Goal: Transaction & Acquisition: Book appointment/travel/reservation

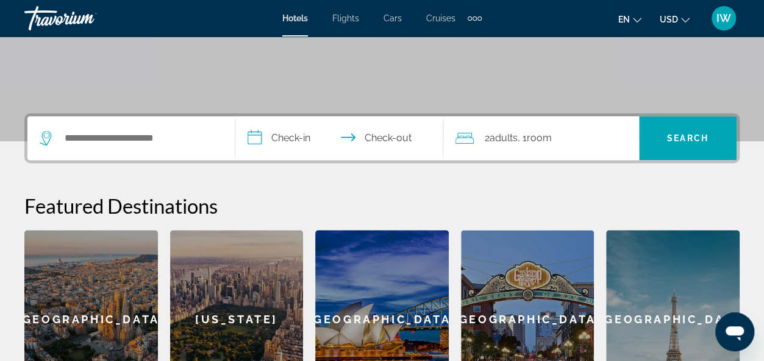
scroll to position [244, 0]
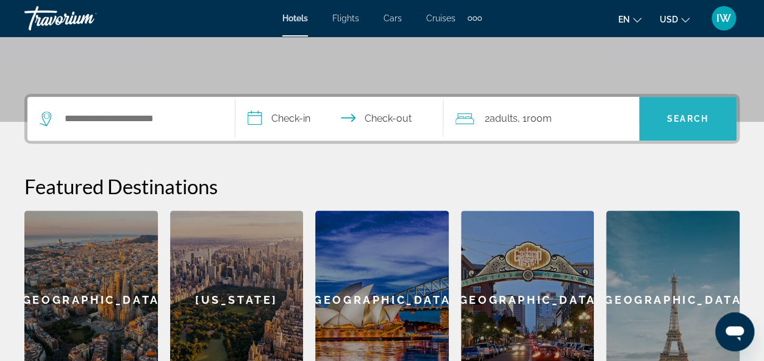
click at [683, 116] on span "Search" at bounding box center [687, 119] width 41 height 10
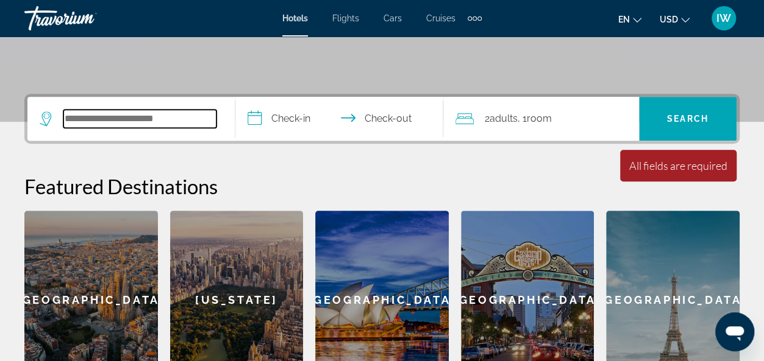
click at [68, 114] on input "Search widget" at bounding box center [139, 119] width 153 height 18
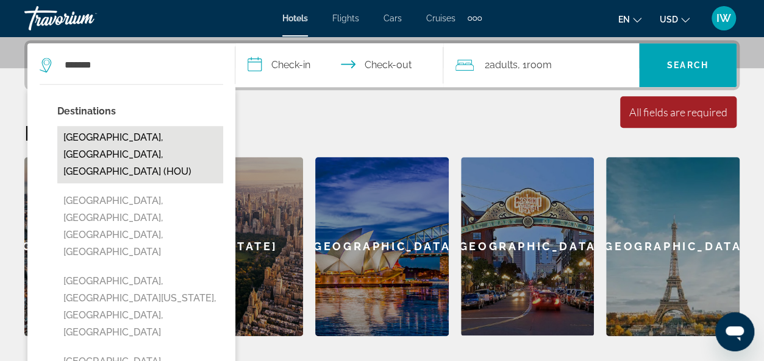
click at [141, 133] on button "[GEOGRAPHIC_DATA], [GEOGRAPHIC_DATA], [GEOGRAPHIC_DATA] (HOU)" at bounding box center [140, 154] width 166 height 57
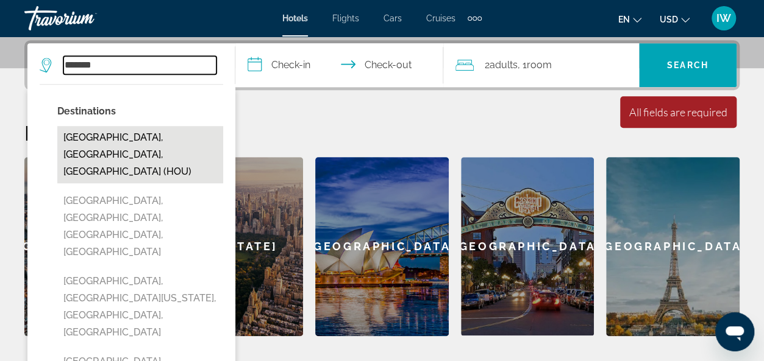
type input "**********"
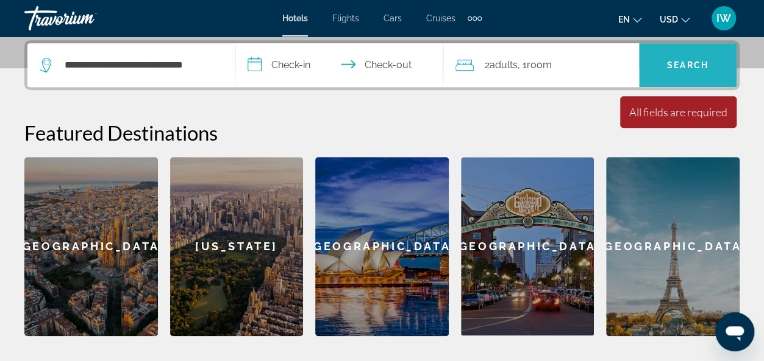
click at [678, 58] on span "Search widget" at bounding box center [688, 65] width 98 height 29
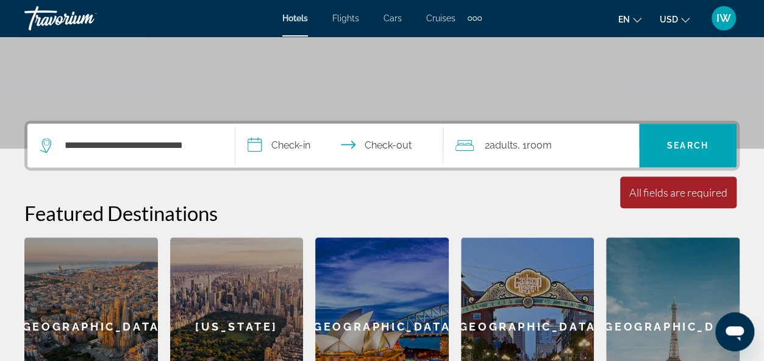
scroll to position [208, 0]
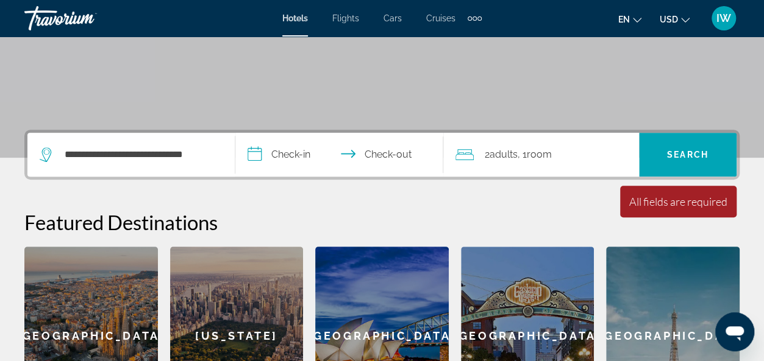
click at [287, 154] on input "**********" at bounding box center [341, 157] width 213 height 48
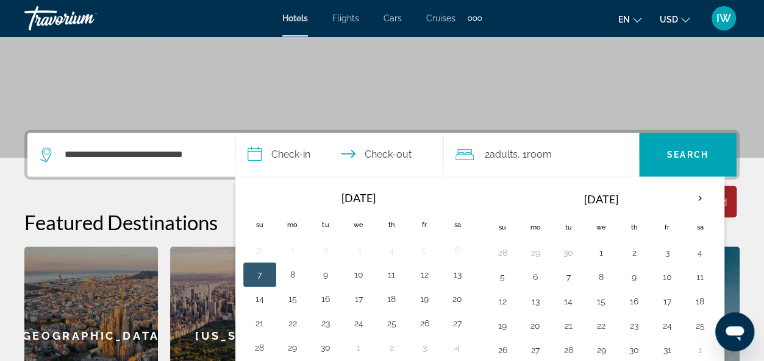
scroll to position [297, 0]
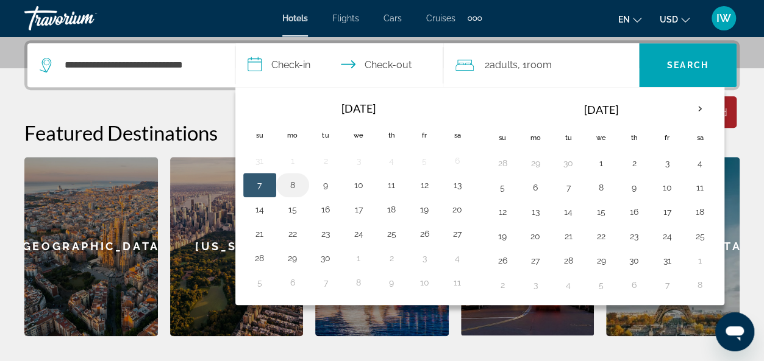
click at [291, 180] on button "8" at bounding box center [293, 185] width 20 height 17
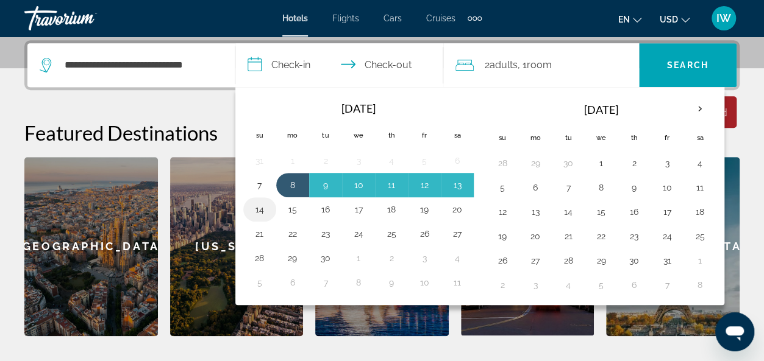
click at [263, 207] on button "14" at bounding box center [260, 209] width 20 height 17
type input "**********"
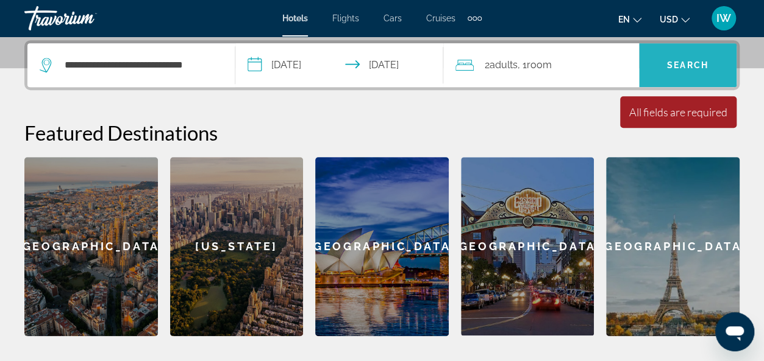
click at [677, 60] on span "Search" at bounding box center [687, 65] width 41 height 10
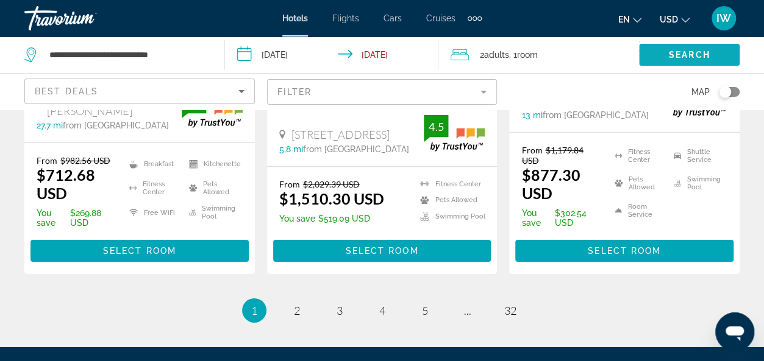
scroll to position [1902, 0]
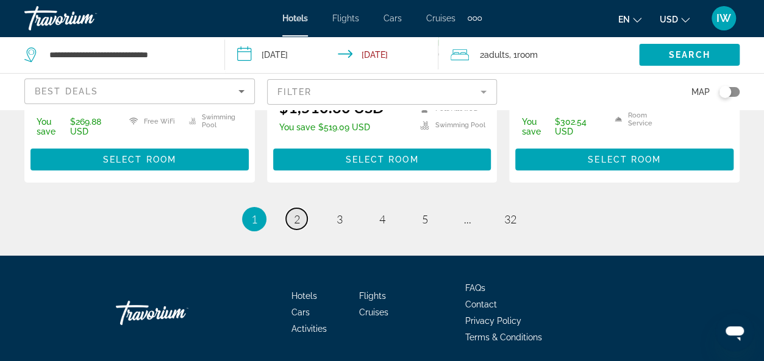
click at [295, 213] on span "2" at bounding box center [297, 219] width 6 height 13
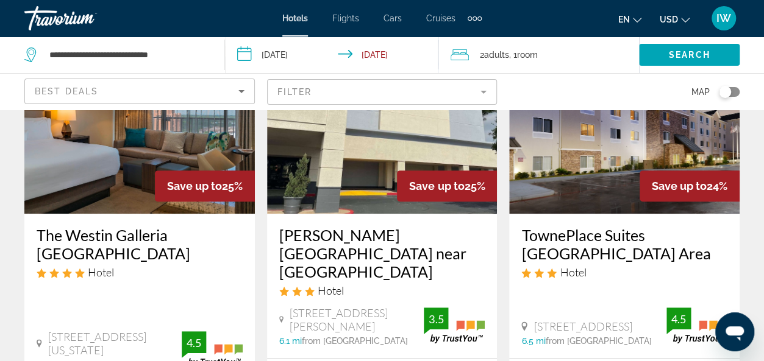
scroll to position [183, 0]
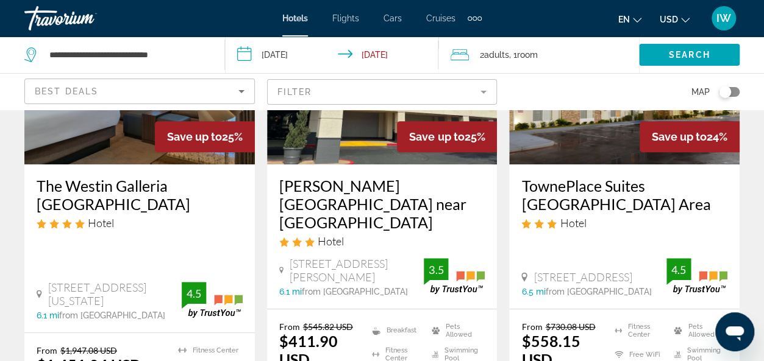
click at [484, 92] on mat-form-field "Filter" at bounding box center [382, 92] width 230 height 26
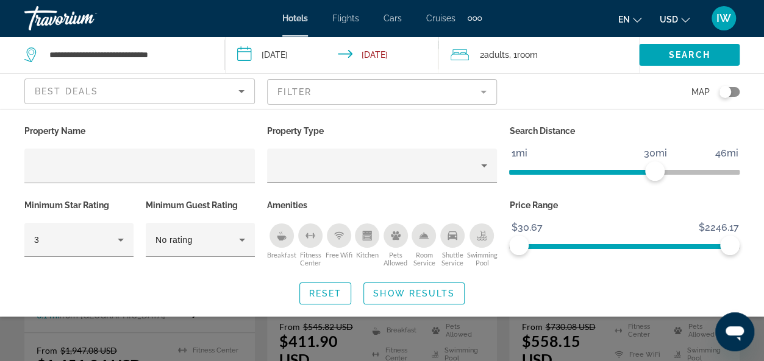
click at [564, 95] on div "Map" at bounding box center [624, 92] width 230 height 36
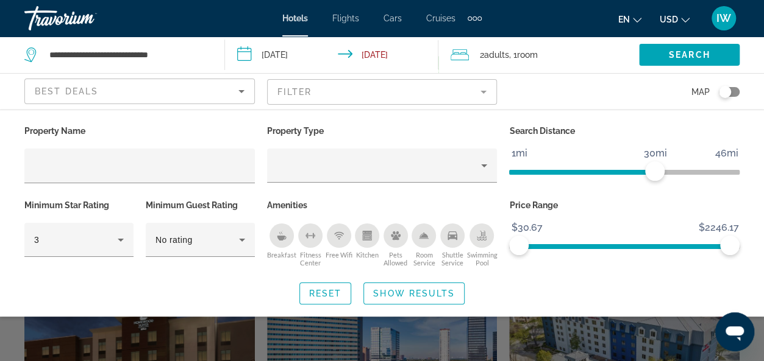
scroll to position [366, 0]
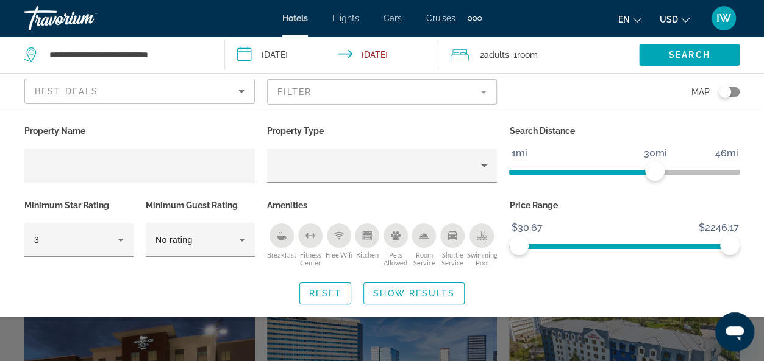
click at [483, 86] on mat-form-field "Filter" at bounding box center [382, 92] width 230 height 26
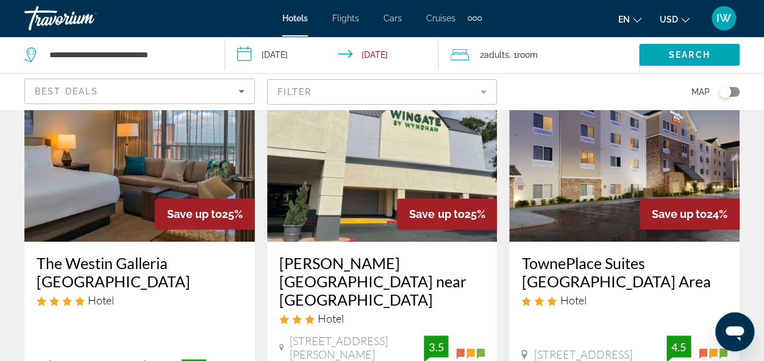
scroll to position [105, 0]
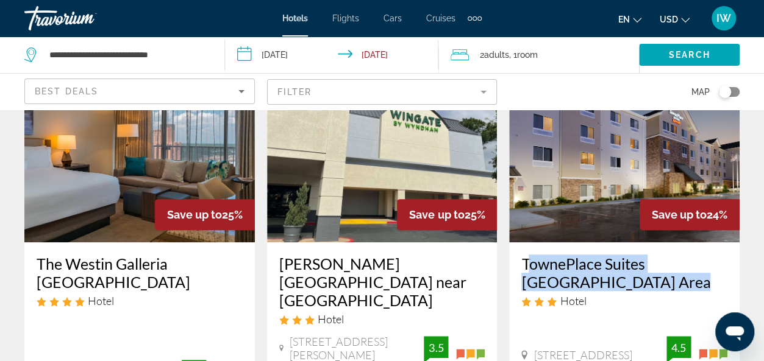
drag, startPoint x: 516, startPoint y: 257, endPoint x: 611, endPoint y: 280, distance: 98.0
click at [611, 280] on div "TownePlace Suites [GEOGRAPHIC_DATA] Area Hotel [STREET_ADDRESS] 6.5 mi from [GE…" at bounding box center [624, 315] width 230 height 144
copy h3 "TownePlace Suites [GEOGRAPHIC_DATA] Area"
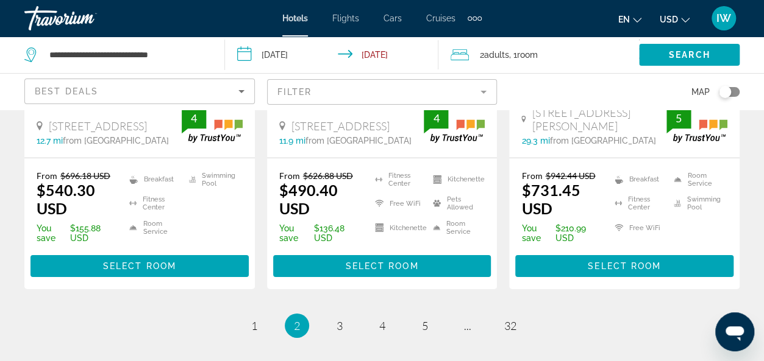
scroll to position [1852, 0]
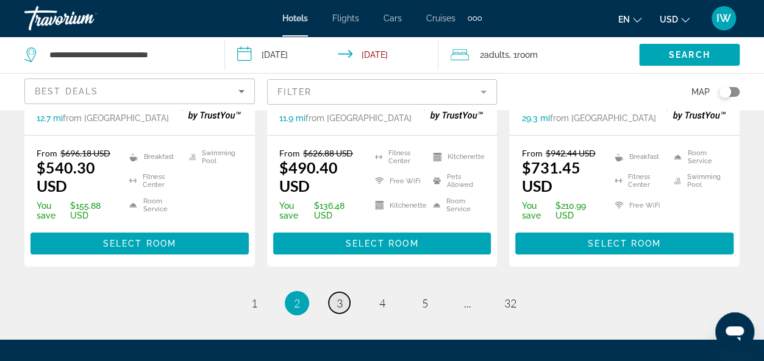
click at [340, 297] on span "3" at bounding box center [340, 303] width 6 height 13
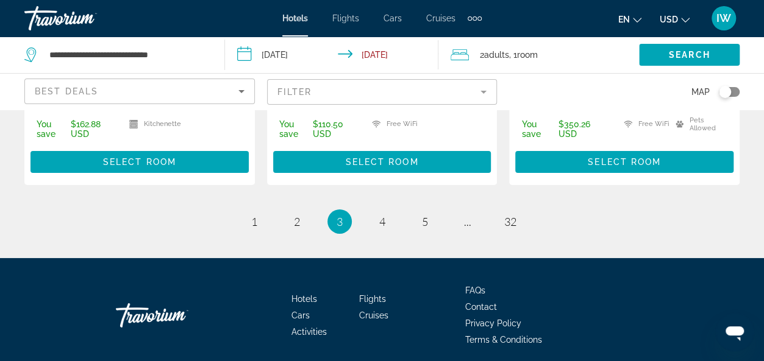
scroll to position [1826, 0]
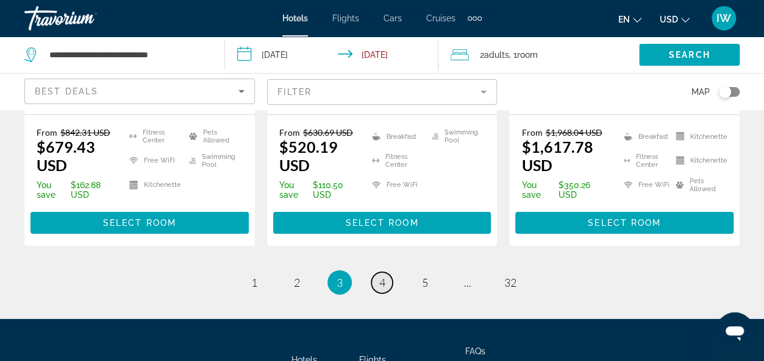
click at [383, 276] on span "4" at bounding box center [382, 282] width 6 height 13
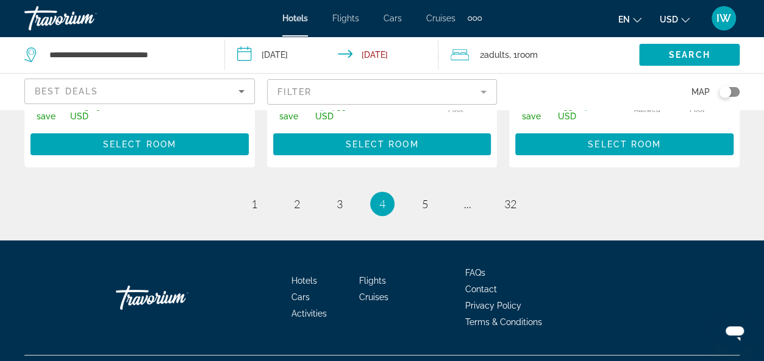
scroll to position [1890, 0]
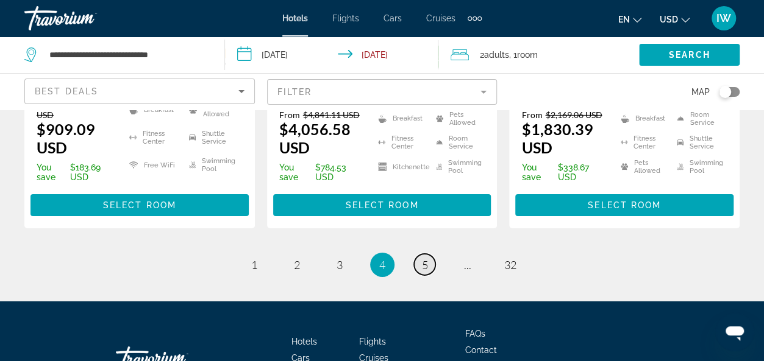
click at [426, 258] on span "5" at bounding box center [425, 264] width 6 height 13
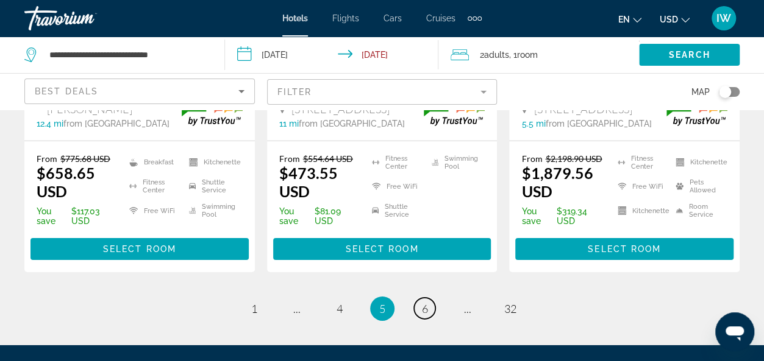
scroll to position [1829, 0]
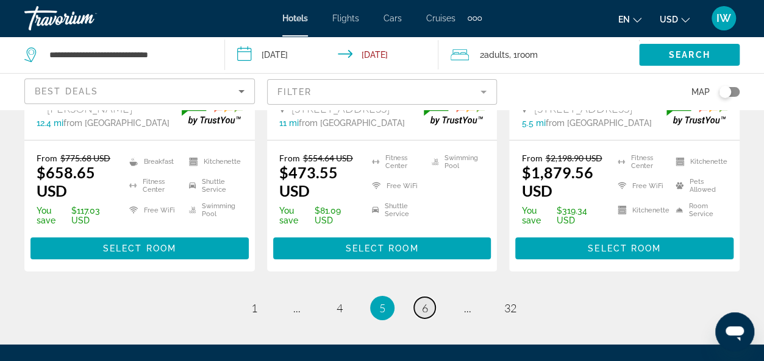
click at [422, 302] on span "6" at bounding box center [425, 308] width 6 height 13
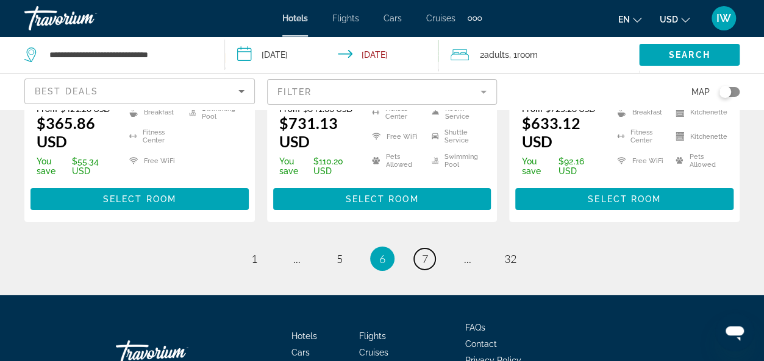
scroll to position [1890, 0]
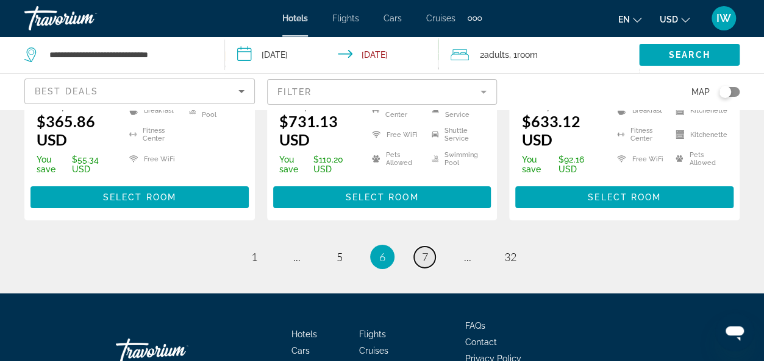
click at [424, 251] on span "7" at bounding box center [425, 257] width 6 height 13
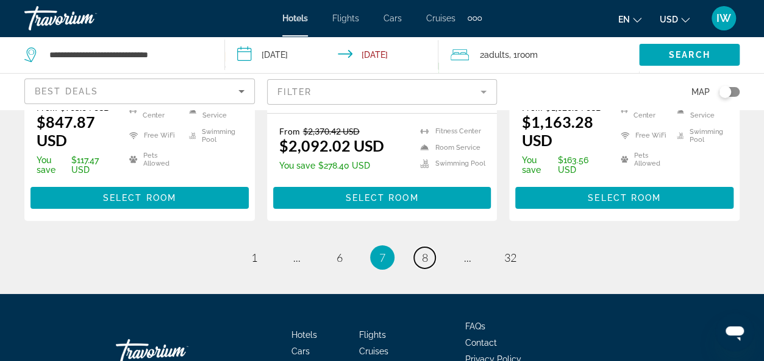
scroll to position [1890, 0]
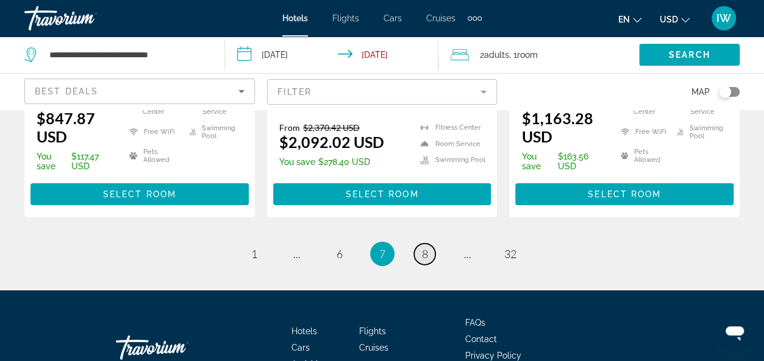
click at [423, 248] on span "8" at bounding box center [425, 254] width 6 height 13
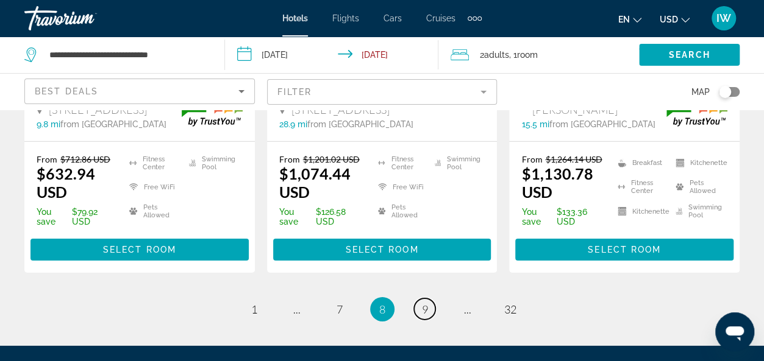
scroll to position [1865, 0]
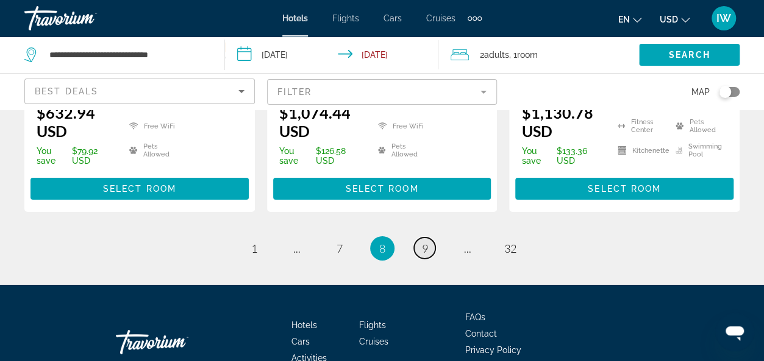
click at [429, 238] on link "page 9" at bounding box center [424, 248] width 21 height 21
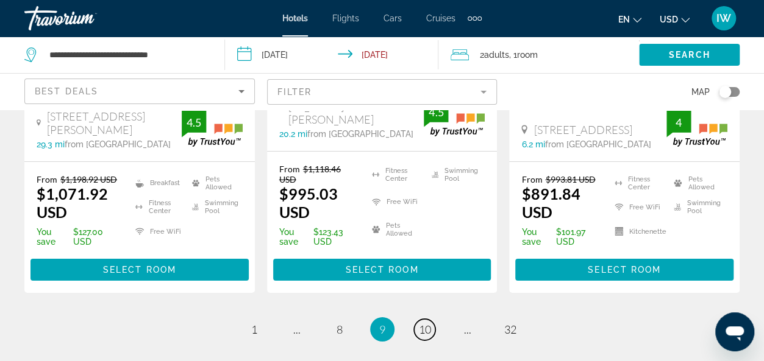
scroll to position [1927, 0]
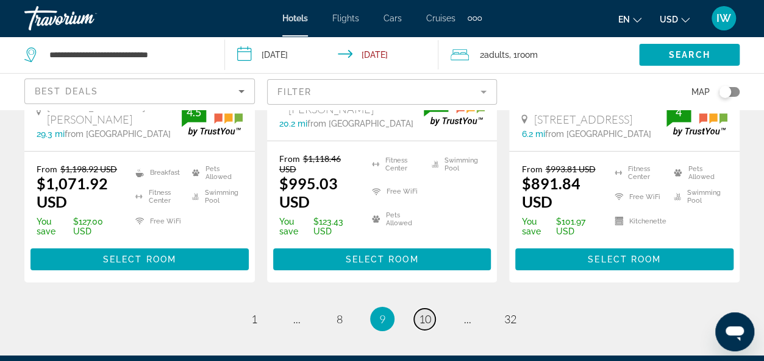
click at [421, 313] on span "10" at bounding box center [425, 319] width 12 height 13
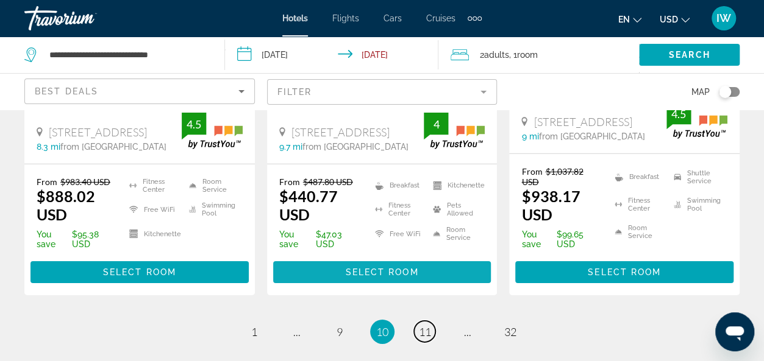
scroll to position [1890, 0]
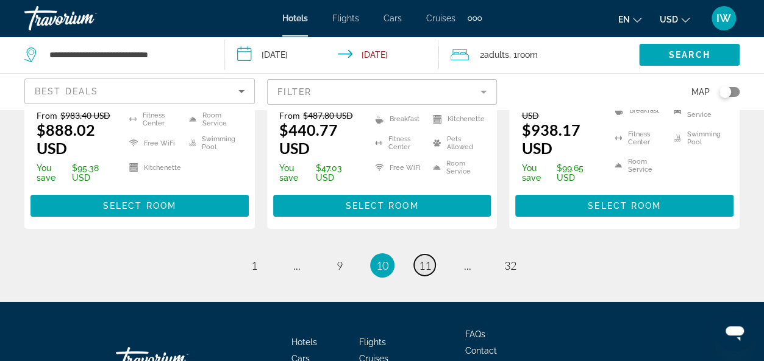
click at [431, 255] on link "page 11" at bounding box center [424, 265] width 21 height 21
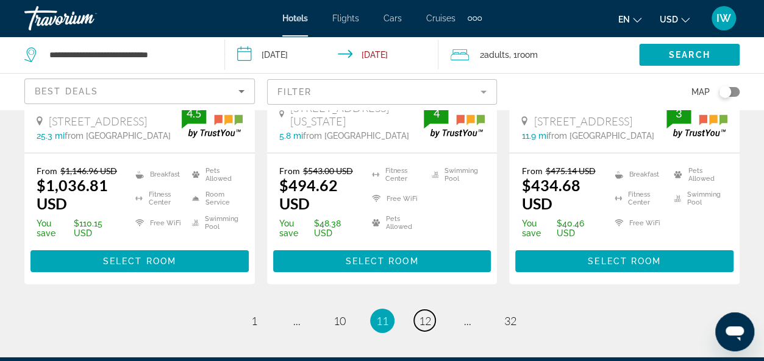
scroll to position [1829, 0]
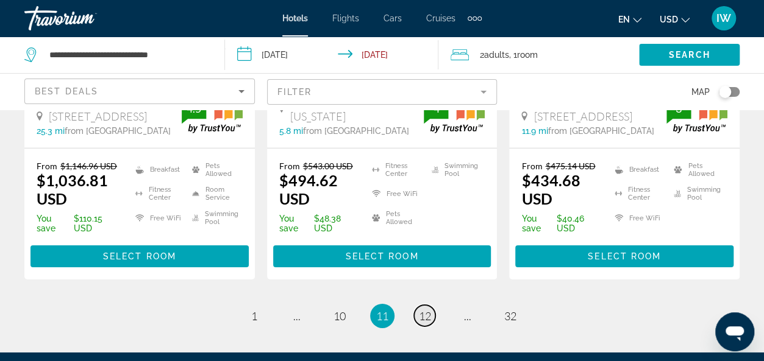
click at [427, 310] on span "12" at bounding box center [425, 316] width 12 height 13
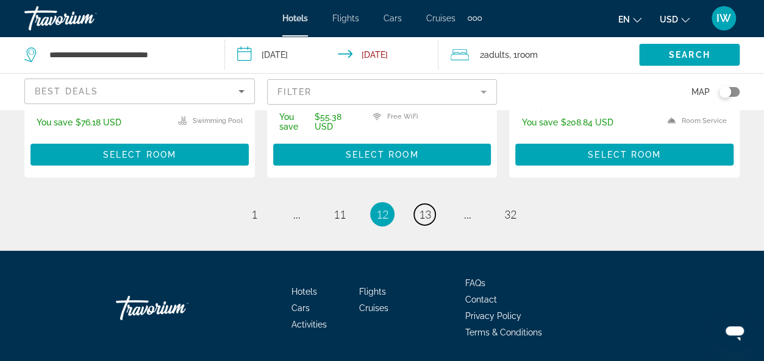
scroll to position [1890, 0]
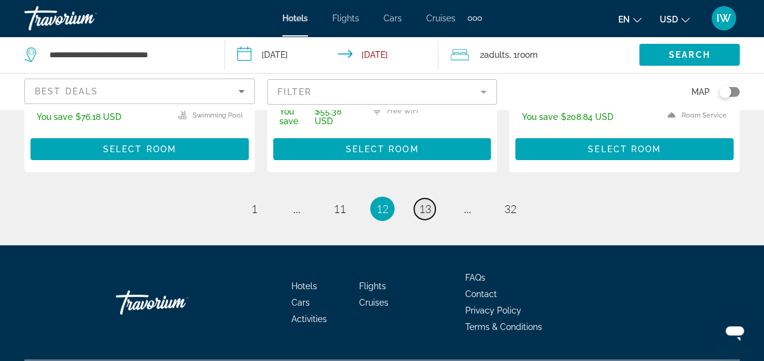
click at [421, 202] on span "13" at bounding box center [425, 208] width 12 height 13
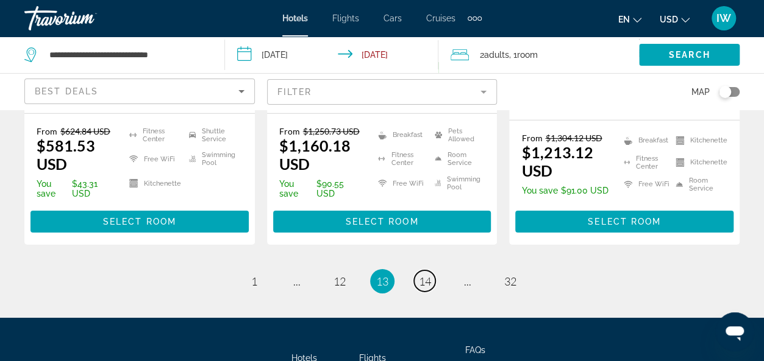
scroll to position [1890, 0]
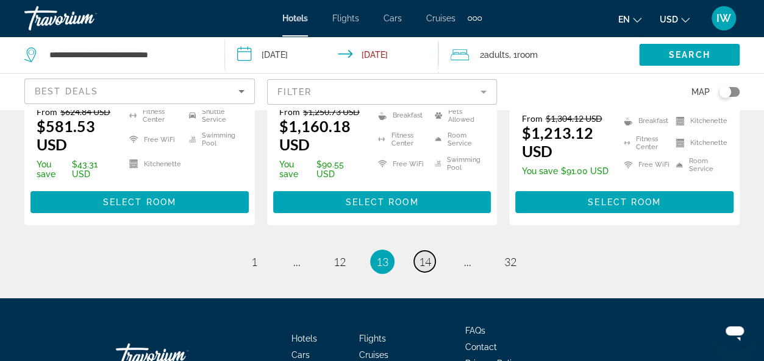
click at [428, 255] on span "14" at bounding box center [425, 261] width 12 height 13
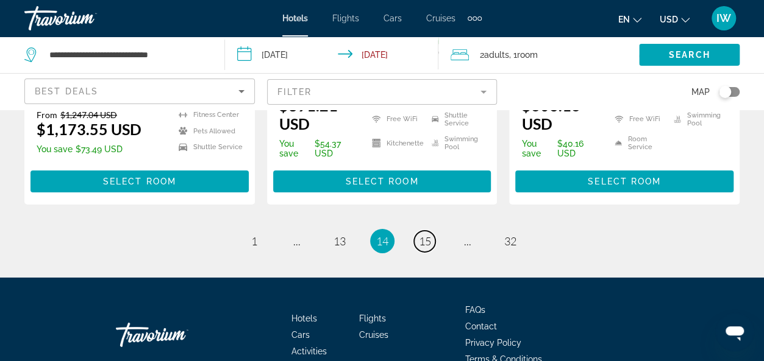
scroll to position [1890, 0]
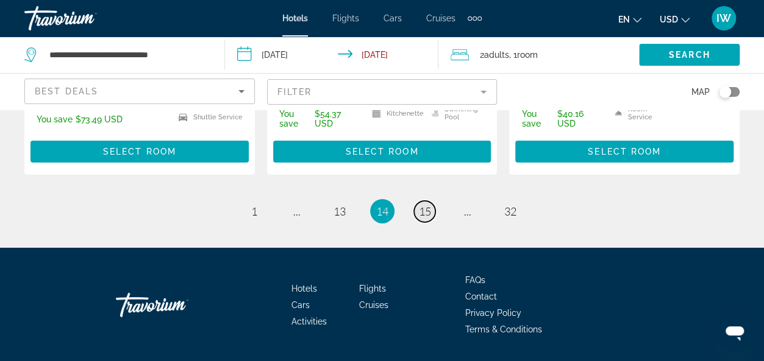
click at [423, 205] on span "15" at bounding box center [425, 211] width 12 height 13
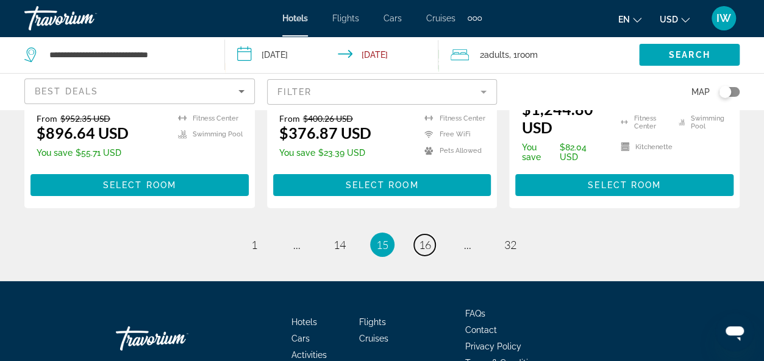
scroll to position [1890, 0]
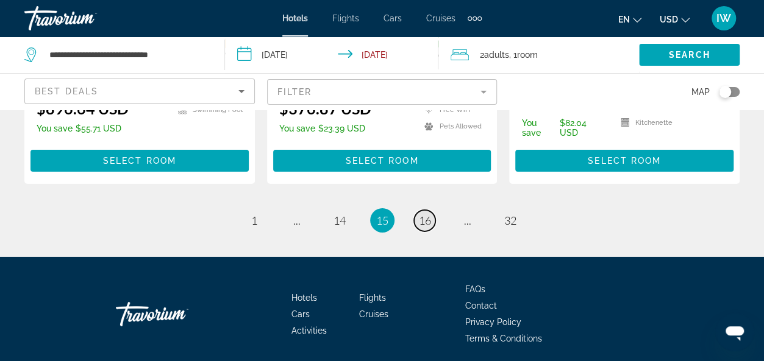
click at [423, 216] on span "16" at bounding box center [425, 220] width 12 height 13
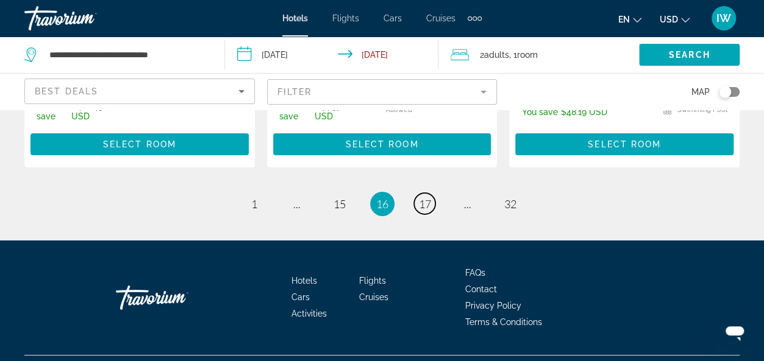
scroll to position [1911, 0]
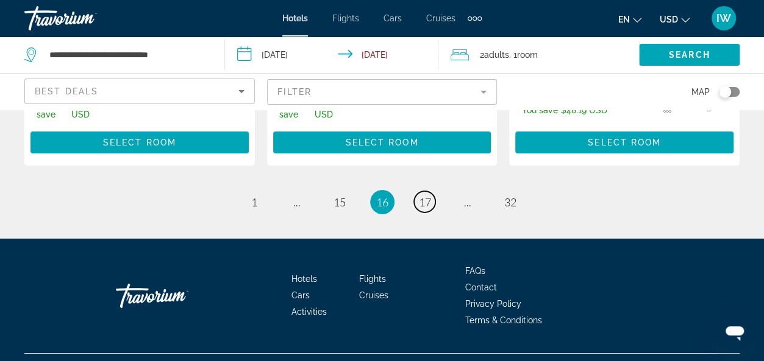
click at [427, 196] on span "17" at bounding box center [425, 202] width 12 height 13
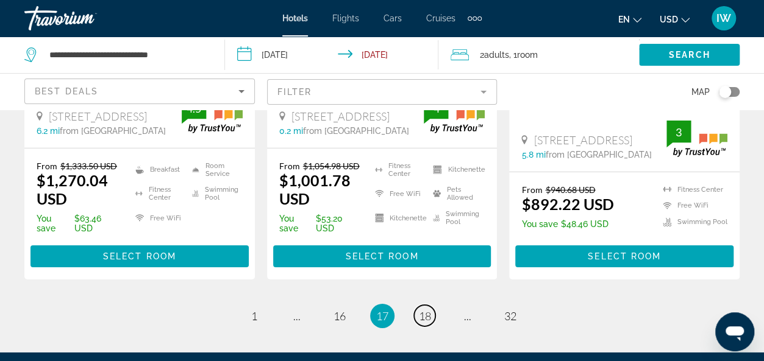
scroll to position [1829, 0]
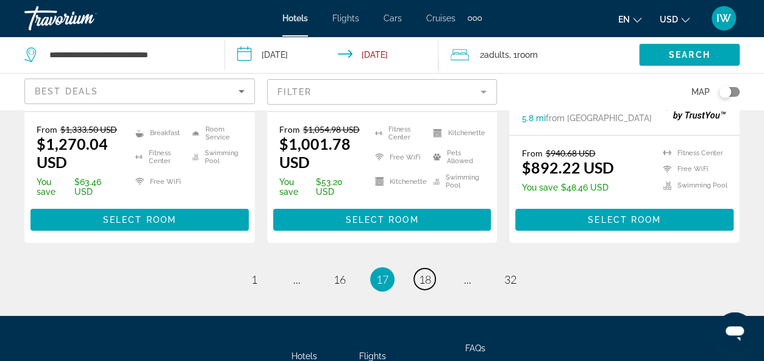
click at [427, 277] on span "18" at bounding box center [425, 279] width 12 height 13
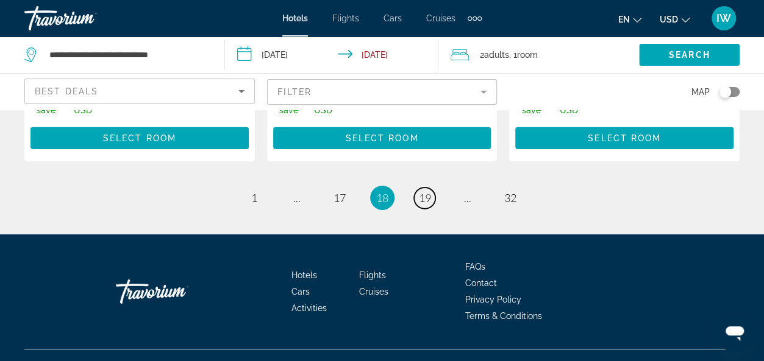
scroll to position [1890, 0]
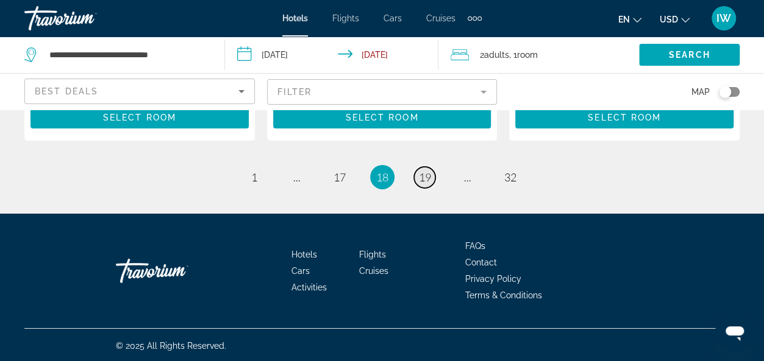
click at [425, 176] on span "19" at bounding box center [425, 177] width 12 height 13
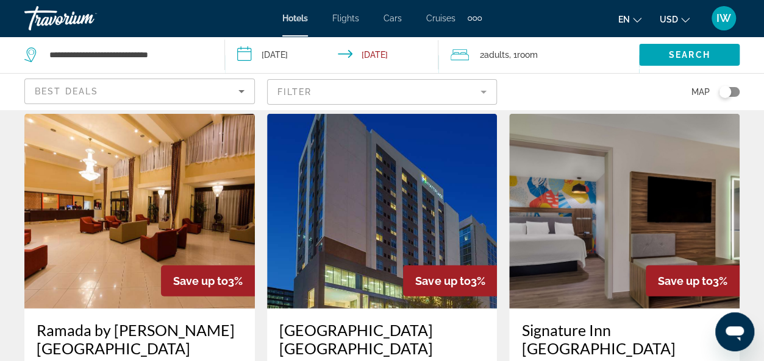
scroll to position [1585, 0]
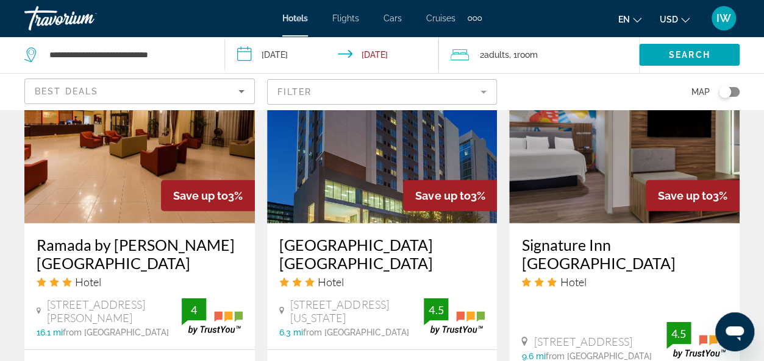
click at [597, 159] on img "Main content" at bounding box center [624, 126] width 230 height 195
